Goal: Task Accomplishment & Management: Use online tool/utility

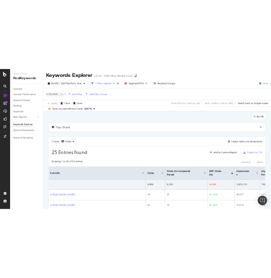
scroll to position [11, 0]
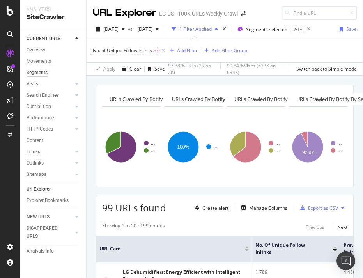
click at [39, 73] on div "Segments" at bounding box center [36, 73] width 21 height 8
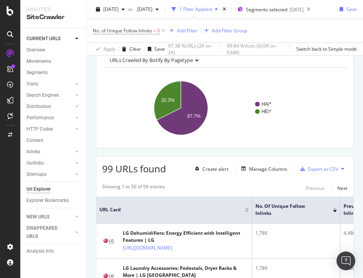
scroll to position [34, 0]
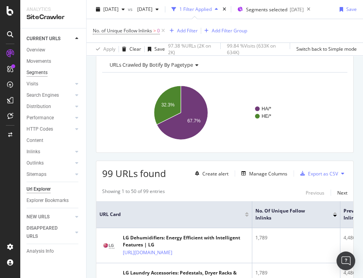
click at [40, 74] on div "Segments" at bounding box center [36, 73] width 21 height 8
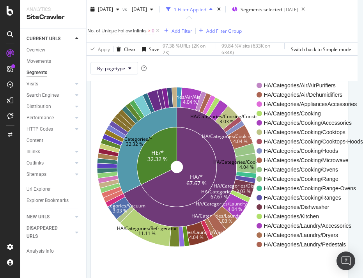
scroll to position [0, 10]
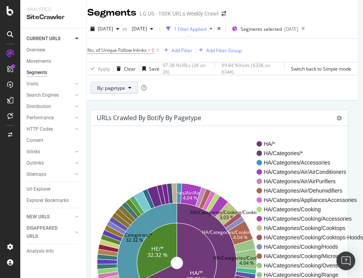
click at [113, 92] on button "By: pagetype" at bounding box center [114, 87] width 48 height 12
click at [34, 48] on div "Overview" at bounding box center [35, 50] width 19 height 8
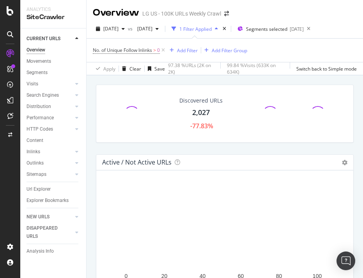
scroll to position [93, 0]
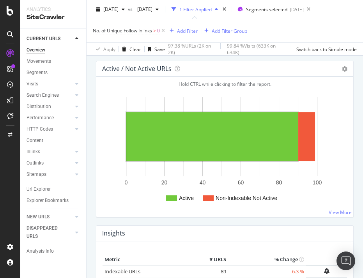
click at [195, 146] on rect "A chart." at bounding box center [211, 136] width 171 height 49
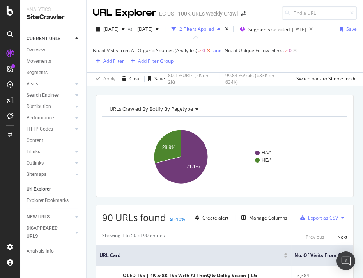
click at [208, 49] on icon at bounding box center [208, 51] width 7 height 8
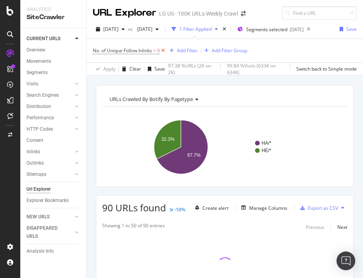
click at [165, 50] on icon at bounding box center [163, 51] width 7 height 8
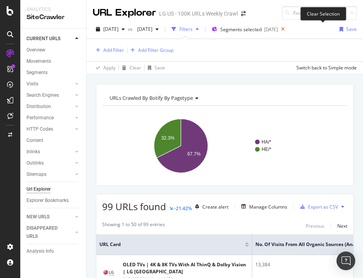
click at [271, 28] on icon at bounding box center [283, 29] width 10 height 11
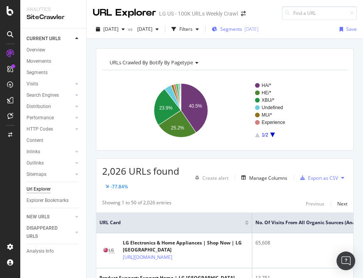
drag, startPoint x: 262, startPoint y: 28, endPoint x: 292, endPoint y: 31, distance: 29.7
click at [258, 31] on div "2025-08-01" at bounding box center [251, 29] width 14 height 7
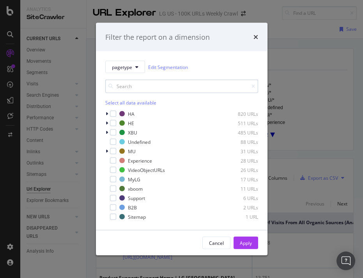
drag, startPoint x: 113, startPoint y: 141, endPoint x: 194, endPoint y: 91, distance: 95.0
click at [194, 91] on div "Select all data available HA 820 URLs HE 511 URLs XBU 485 URLs Undefined 88 URL…" at bounding box center [181, 149] width 153 height 141
click at [257, 33] on div "Filter the report on a dimension" at bounding box center [181, 37] width 171 height 29
click at [254, 36] on icon "times" at bounding box center [255, 37] width 5 height 6
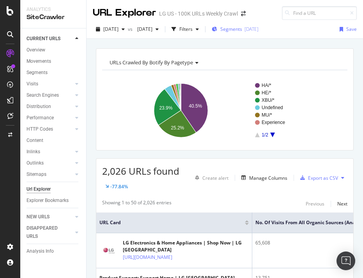
click at [258, 31] on div "2025-08-01" at bounding box center [251, 29] width 14 height 7
click at [30, 49] on div "Overview" at bounding box center [35, 50] width 19 height 8
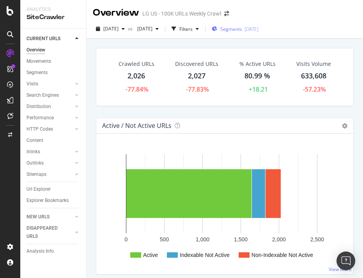
drag, startPoint x: 265, startPoint y: 23, endPoint x: 286, endPoint y: 26, distance: 21.3
click at [258, 26] on div "2025-08-01" at bounding box center [251, 29] width 14 height 7
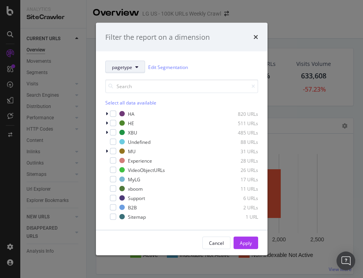
click at [119, 68] on span "pagetype" at bounding box center [122, 66] width 20 height 7
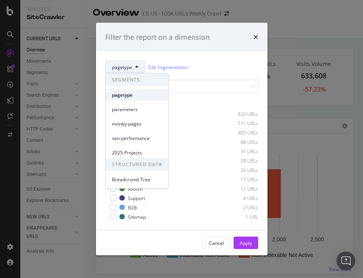
click at [120, 94] on span "pagetype" at bounding box center [137, 94] width 50 height 7
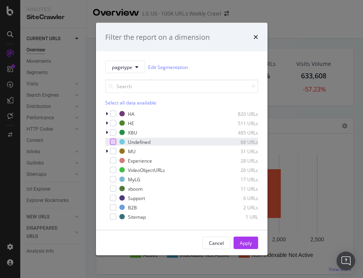
click at [114, 140] on div "modal" at bounding box center [113, 142] width 6 height 6
click at [254, 37] on icon "times" at bounding box center [255, 37] width 5 height 6
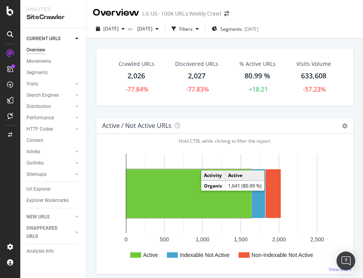
click at [188, 213] on rect "A chart." at bounding box center [188, 193] width 125 height 49
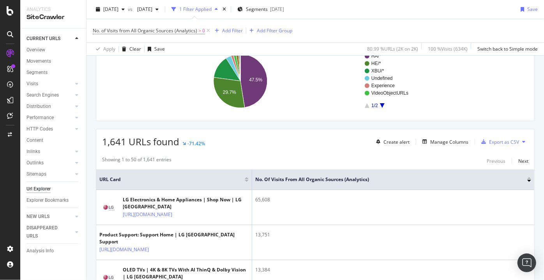
scroll to position [67, 0]
click at [362, 140] on div "Manage Columns" at bounding box center [449, 141] width 38 height 7
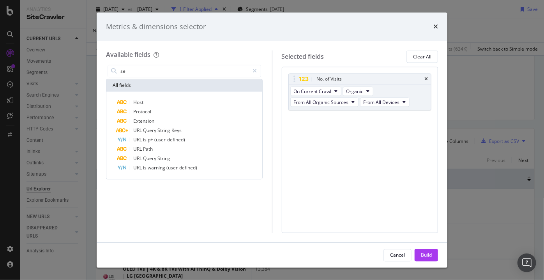
type input "s"
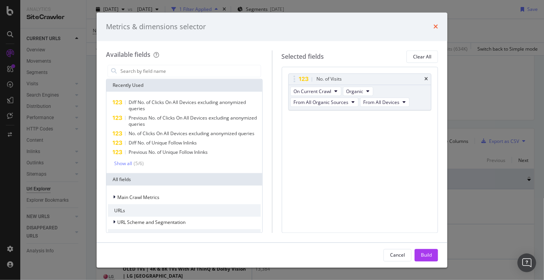
click at [362, 25] on icon "times" at bounding box center [435, 27] width 5 height 6
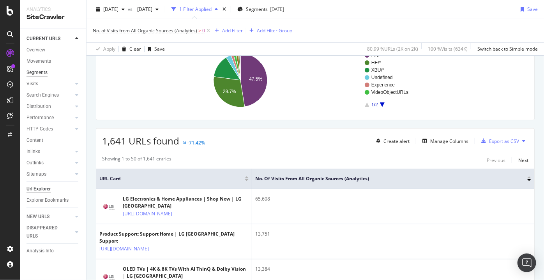
click at [44, 76] on div "Segments" at bounding box center [36, 73] width 21 height 8
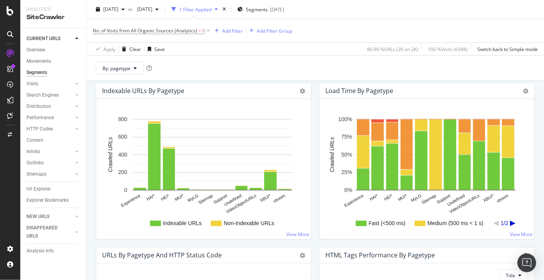
scroll to position [481, 0]
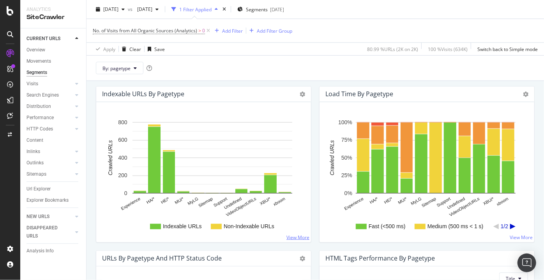
click at [299, 238] on link "View More" at bounding box center [297, 237] width 23 height 7
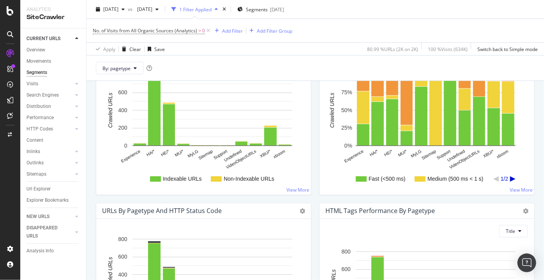
scroll to position [485, 0]
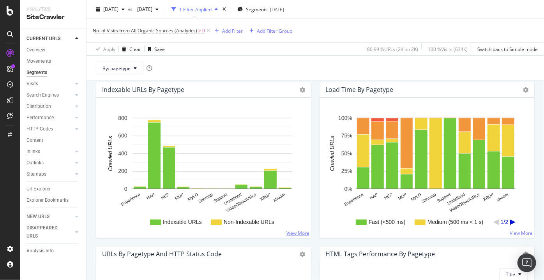
click at [297, 234] on link "View More" at bounding box center [297, 233] width 23 height 7
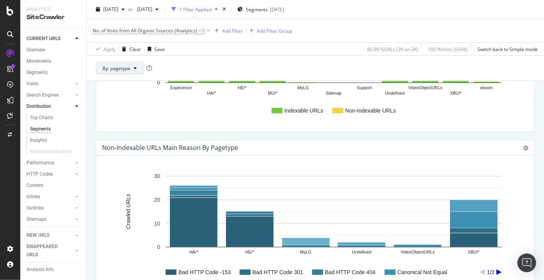
scroll to position [298, 0]
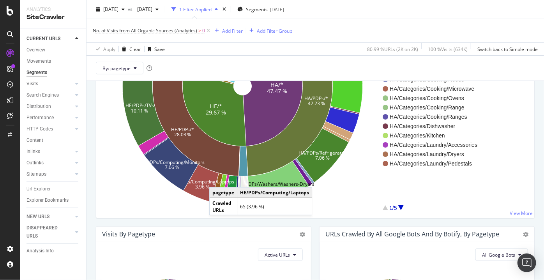
scroll to position [177, 0]
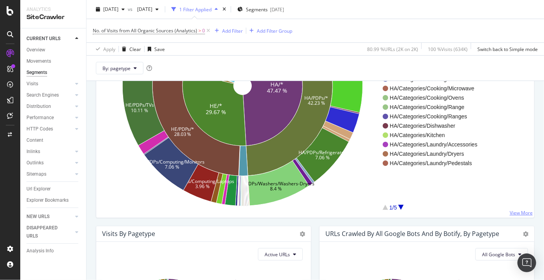
click at [362, 213] on link "View More" at bounding box center [520, 212] width 23 height 7
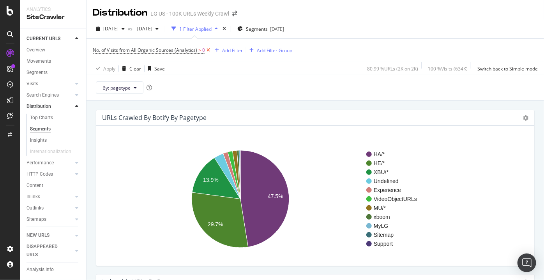
click at [209, 51] on icon at bounding box center [208, 50] width 7 height 8
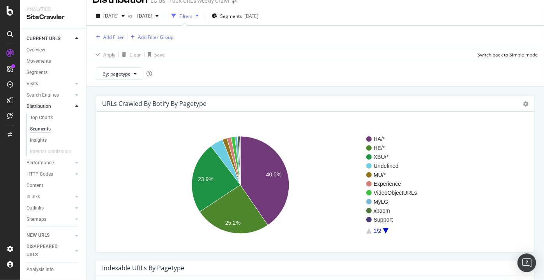
scroll to position [12, 0]
click at [362, 102] on icon at bounding box center [525, 104] width 5 height 5
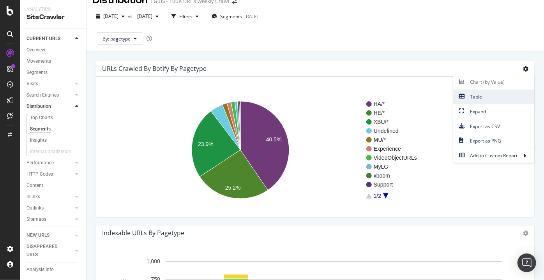
click at [362, 94] on span "Table" at bounding box center [493, 97] width 81 height 11
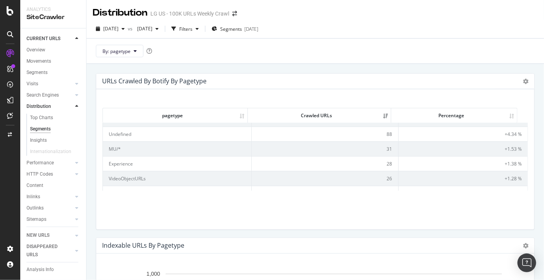
scroll to position [0, 0]
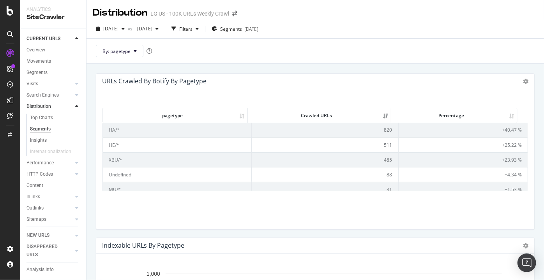
click at [362, 76] on div "URLs Crawled By Botify By pagetype Chart (by Value) Table Expand Export as CSV …" at bounding box center [315, 82] width 438 height 16
click at [362, 83] on icon at bounding box center [525, 81] width 5 height 5
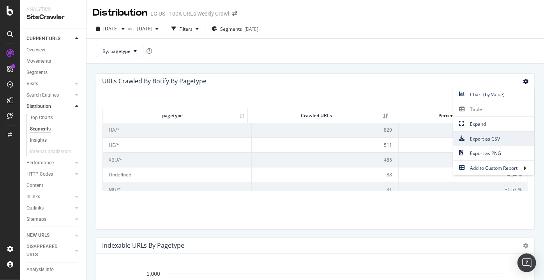
click at [362, 140] on span "Export as CSV" at bounding box center [493, 139] width 81 height 11
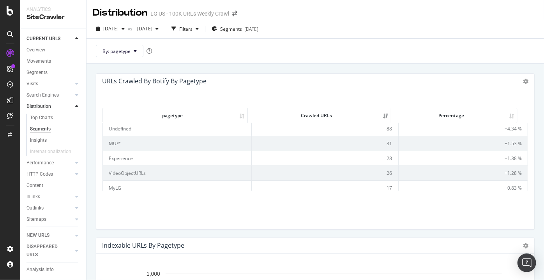
scroll to position [17, 0]
click at [42, 48] on div "Overview" at bounding box center [35, 50] width 19 height 8
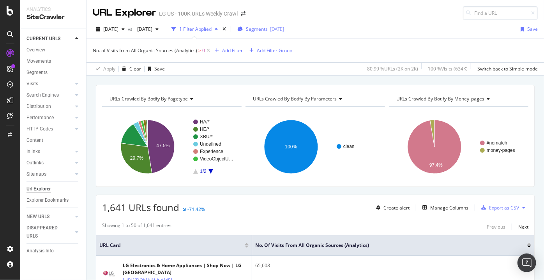
click at [284, 29] on div "Segments 2025-08-01" at bounding box center [260, 29] width 47 height 7
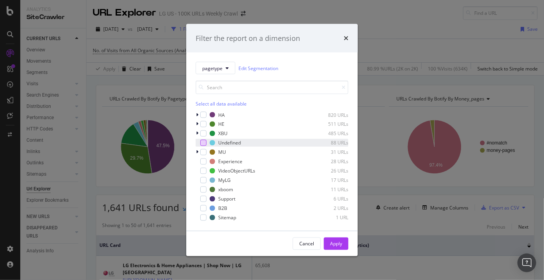
click at [203, 143] on div "modal" at bounding box center [203, 143] width 6 height 6
click at [338, 244] on div "Apply" at bounding box center [336, 243] width 12 height 7
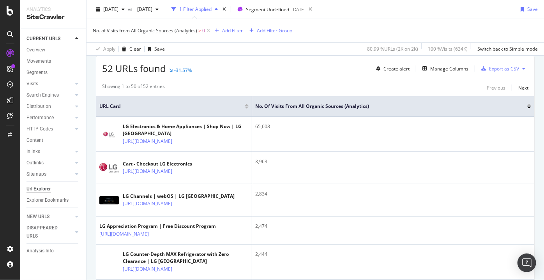
scroll to position [126, 0]
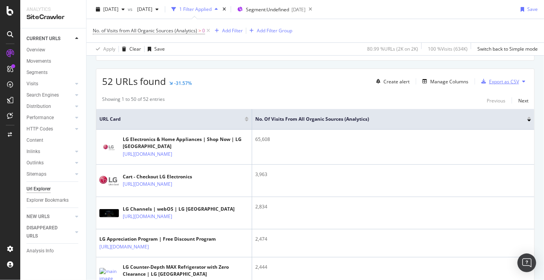
click at [362, 78] on div "Export as CSV" at bounding box center [504, 81] width 30 height 7
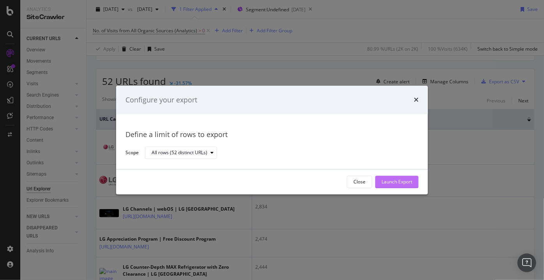
click at [362, 179] on div "Launch Export" at bounding box center [396, 182] width 31 height 7
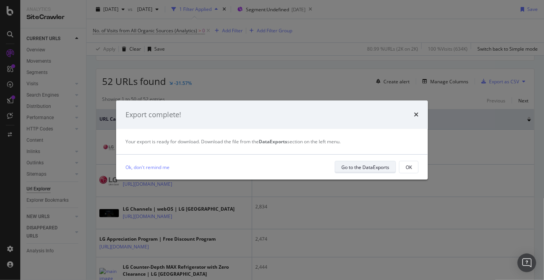
click at [350, 170] on div "Go to the DataExports" at bounding box center [365, 167] width 48 height 7
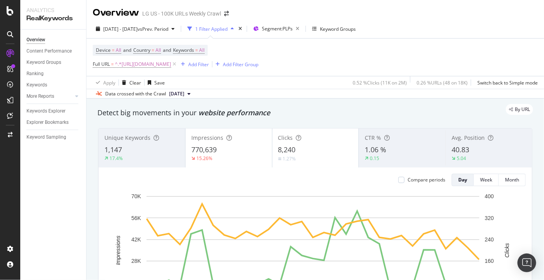
scroll to position [126, 0]
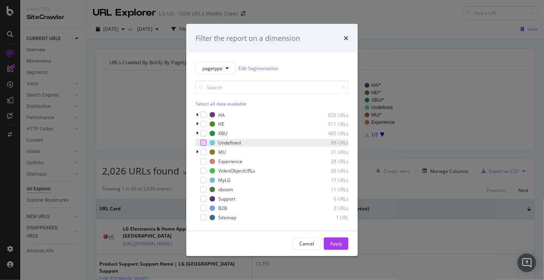
click at [202, 141] on div "modal" at bounding box center [203, 143] width 6 height 6
click at [337, 247] on div "Apply" at bounding box center [336, 244] width 12 height 12
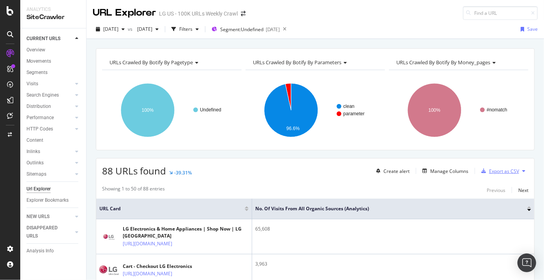
click at [491, 175] on div "Export as CSV" at bounding box center [498, 171] width 41 height 12
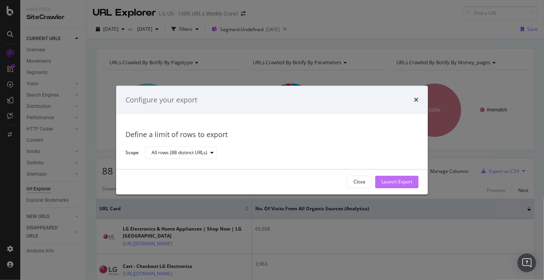
click at [391, 185] on div "Launch Export" at bounding box center [396, 182] width 31 height 12
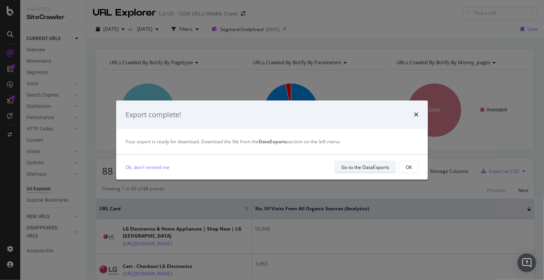
click at [359, 167] on div "Go to the DataExports" at bounding box center [365, 167] width 48 height 7
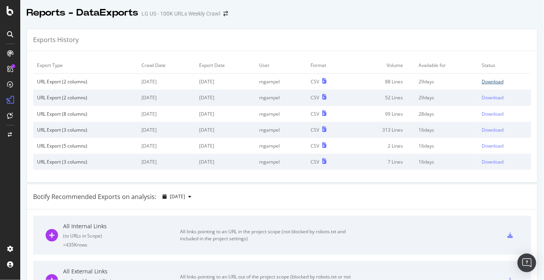
click at [492, 84] on div "Download" at bounding box center [492, 81] width 22 height 7
